Goal: Task Accomplishment & Management: Manage account settings

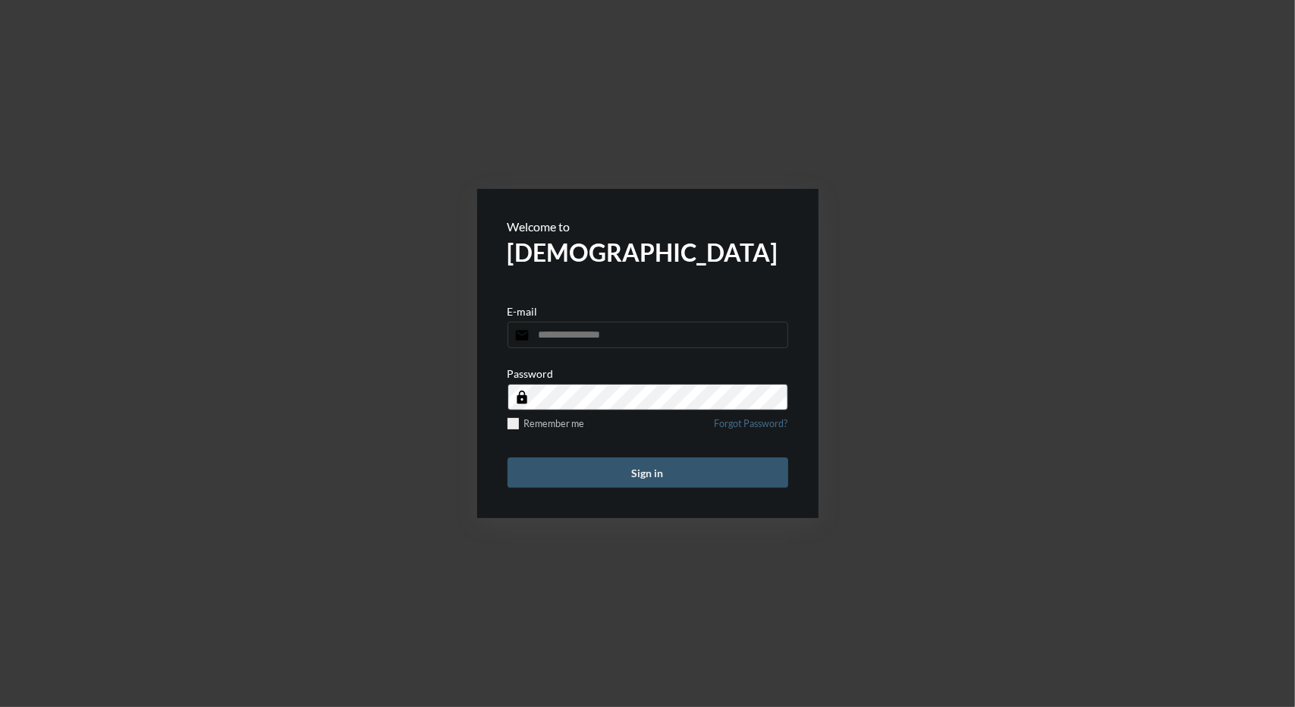
type input "**********"
click at [648, 465] on button "Sign in" at bounding box center [647, 472] width 281 height 30
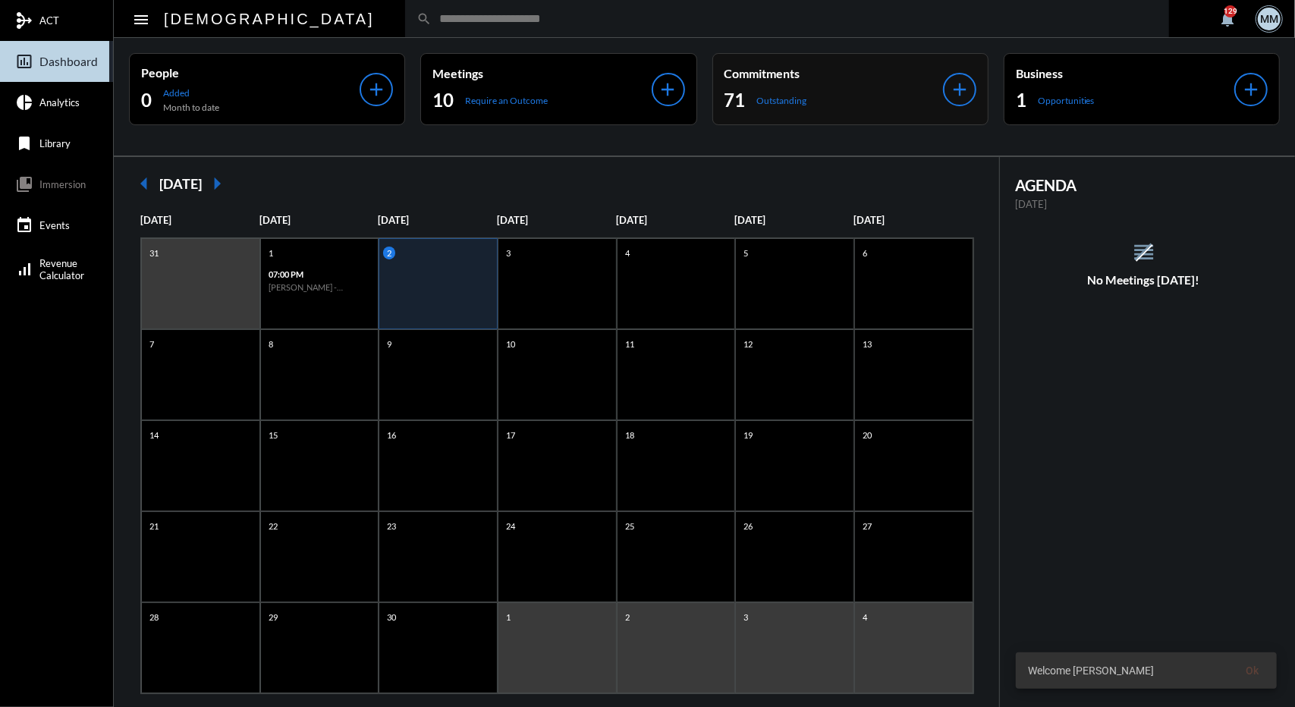
click at [754, 87] on div "Commitments 71 Outstanding" at bounding box center [833, 89] width 218 height 46
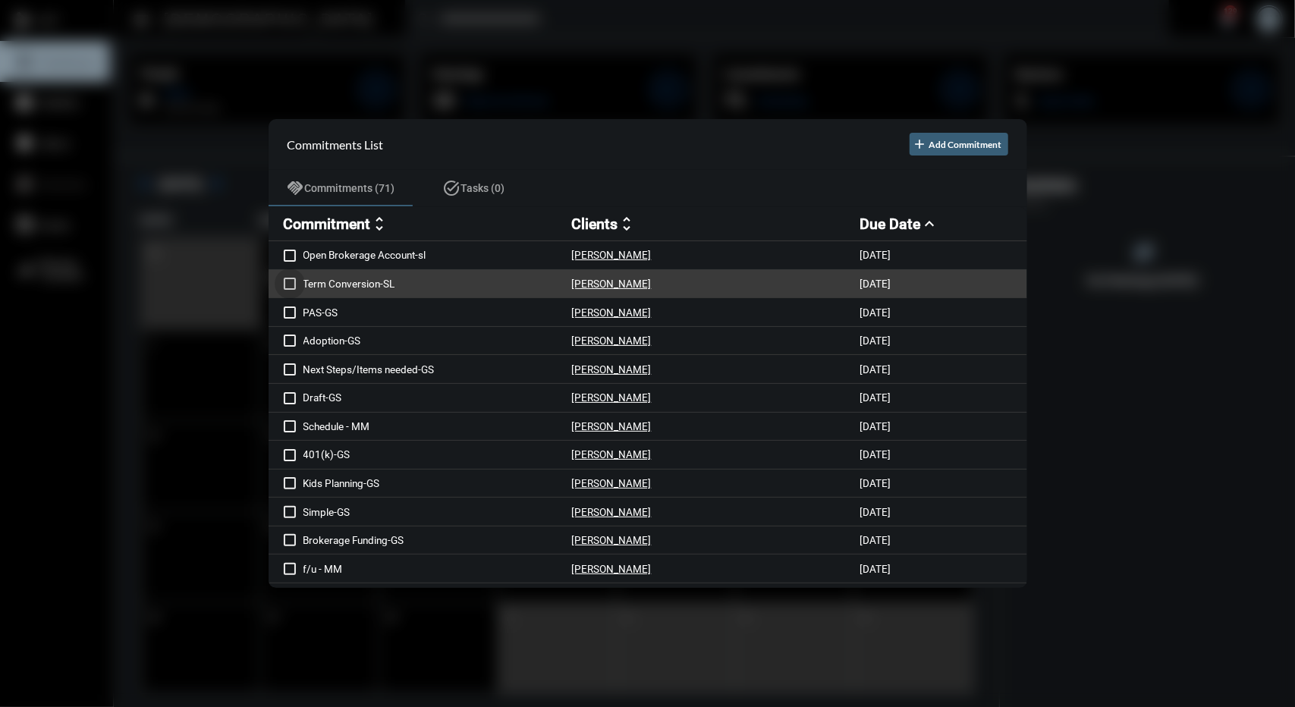
click at [288, 281] on span at bounding box center [290, 284] width 12 height 12
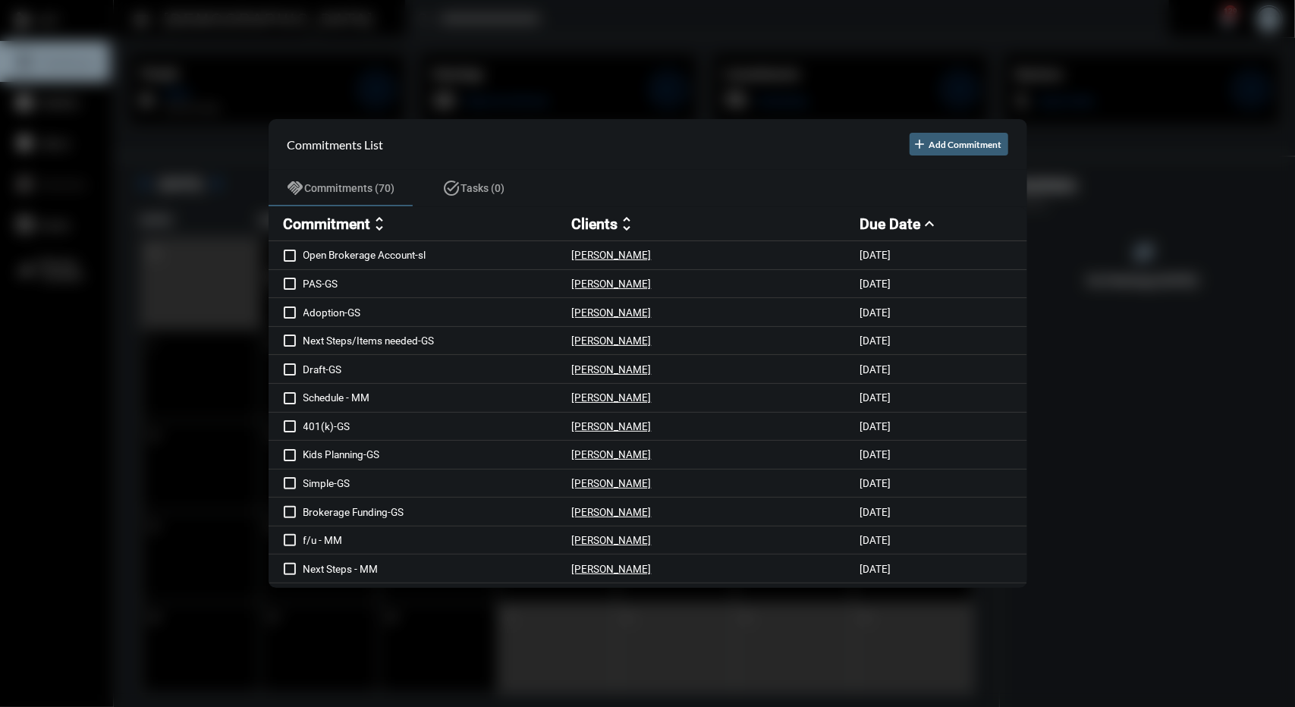
click at [607, 102] on div at bounding box center [647, 353] width 1295 height 707
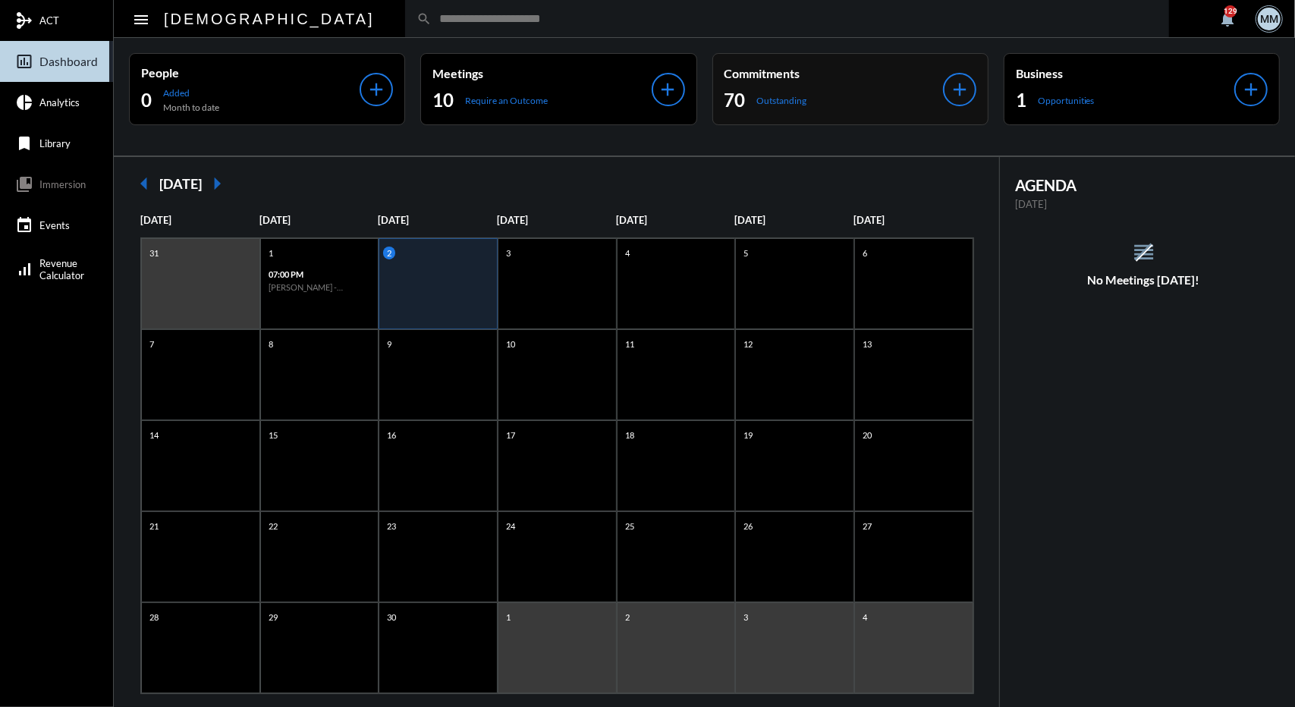
click at [796, 110] on div "70 Outstanding" at bounding box center [833, 100] width 218 height 24
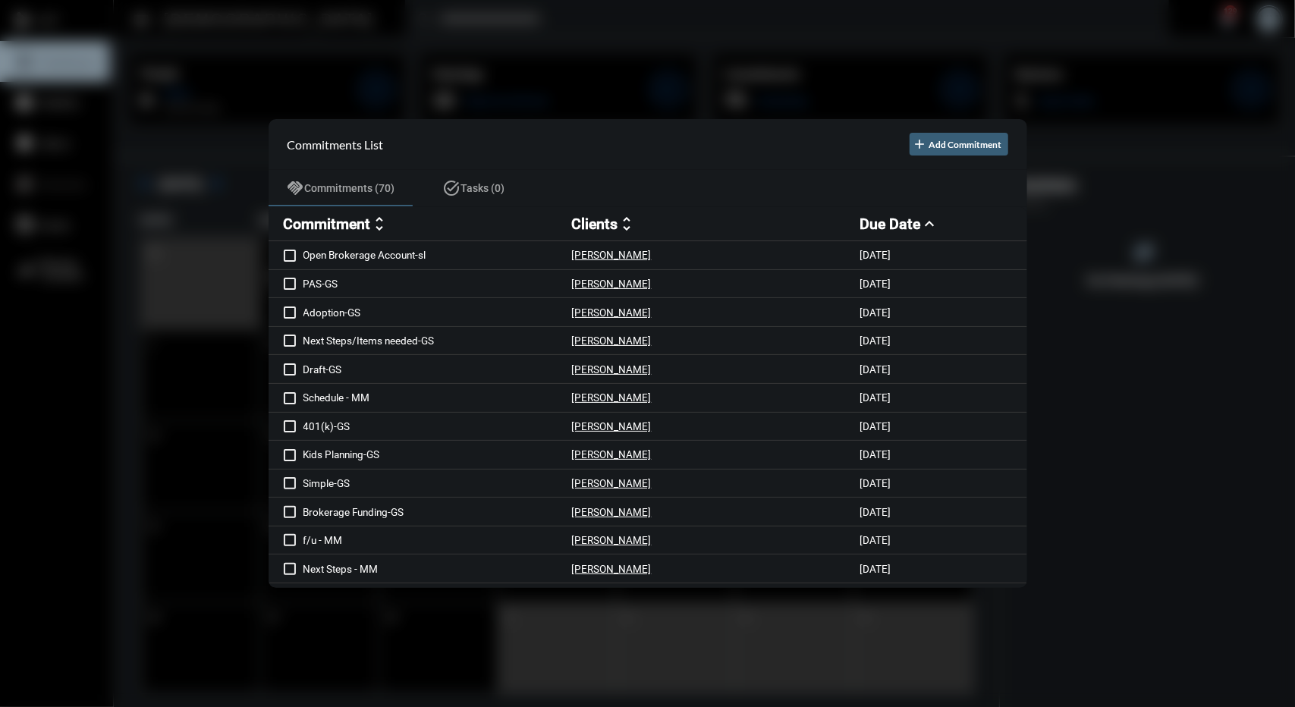
click at [658, 68] on div at bounding box center [647, 353] width 1295 height 707
